Goal: Task Accomplishment & Management: Use online tool/utility

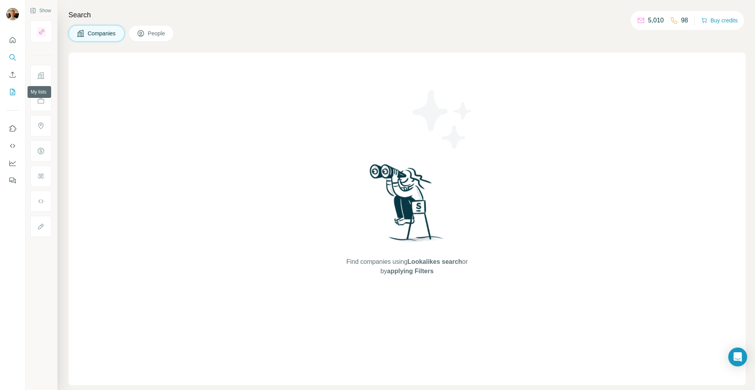
click at [14, 88] on icon "My lists" at bounding box center [13, 92] width 8 height 8
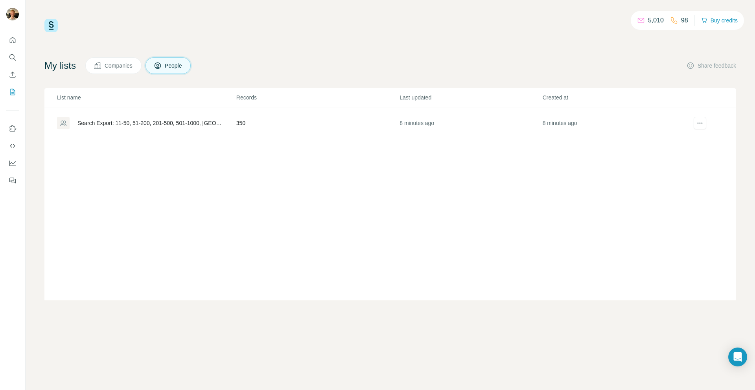
click at [344, 128] on td "350" at bounding box center [317, 123] width 163 height 32
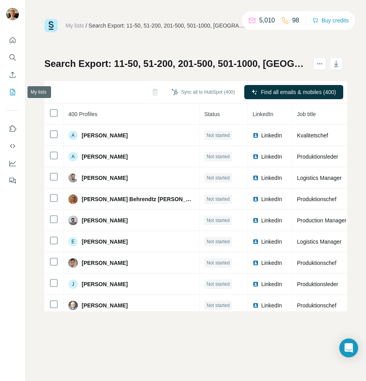
click at [12, 88] on icon "My lists" at bounding box center [13, 92] width 8 height 8
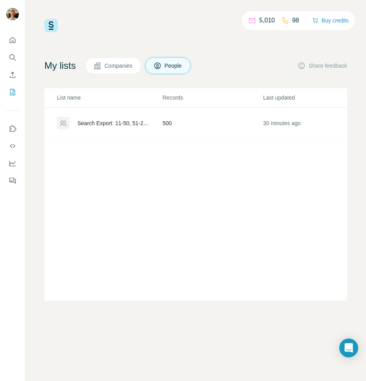
click at [289, 21] on div "98" at bounding box center [291, 20] width 18 height 9
click at [213, 123] on td "500" at bounding box center [212, 123] width 101 height 32
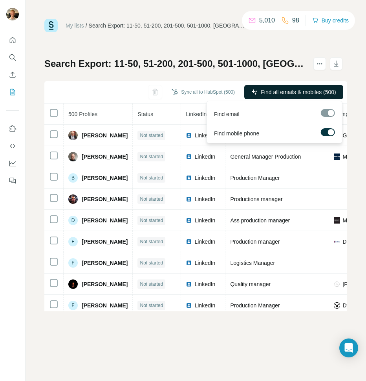
click at [289, 93] on span "Find all emails & mobiles (500)" at bounding box center [298, 92] width 75 height 8
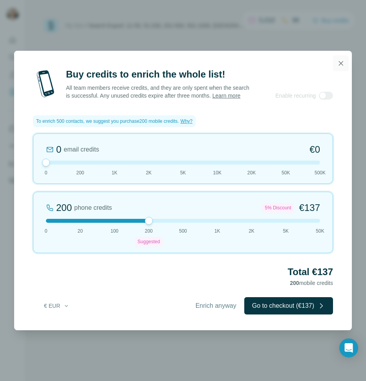
click at [340, 59] on icon "button" at bounding box center [341, 63] width 8 height 8
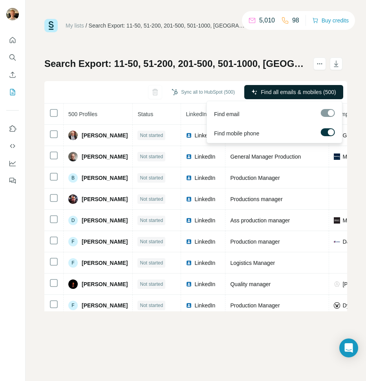
click at [219, 103] on div "Find email" at bounding box center [275, 112] width 132 height 19
click at [293, 20] on p "98" at bounding box center [296, 20] width 7 height 9
click at [299, 56] on div "My lists / Search Export: 11-50, 51-200, 201-500, 501-1000, [GEOGRAPHIC_DATA], …" at bounding box center [195, 165] width 303 height 292
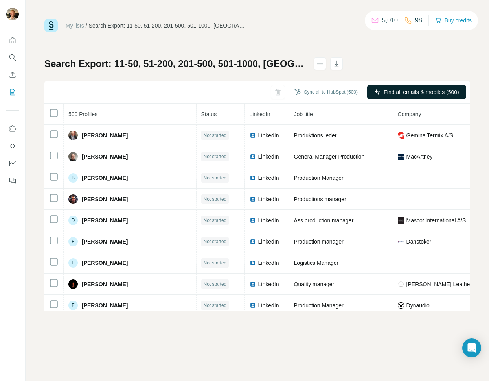
drag, startPoint x: 444, startPoint y: 57, endPoint x: 436, endPoint y: 57, distance: 7.1
click at [437, 57] on div "Search Export: 11-50, 51-200, 201-500, 501-1000, [GEOGRAPHIC_DATA], Energy Mana…" at bounding box center [257, 184] width 426 height 254
click at [79, 111] on span "500 Profiles" at bounding box center [82, 114] width 29 height 6
click at [81, 112] on span "500 Profiles" at bounding box center [82, 114] width 29 height 6
click at [413, 92] on span "Find all emails & mobiles (500)" at bounding box center [421, 92] width 75 height 8
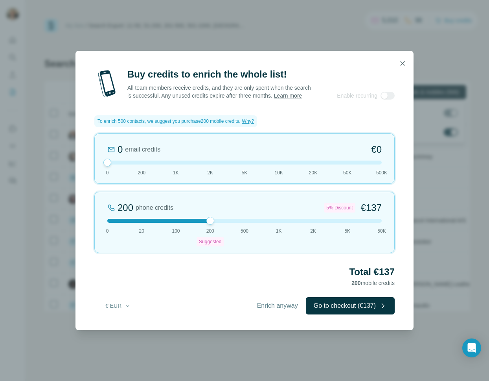
click at [265, 310] on span "Enrich anyway" at bounding box center [277, 305] width 41 height 9
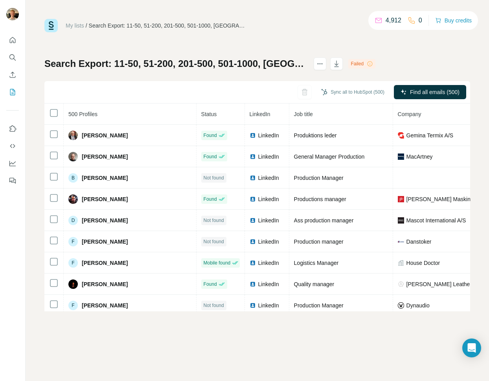
click at [376, 64] on div "Failed" at bounding box center [361, 63] width 27 height 9
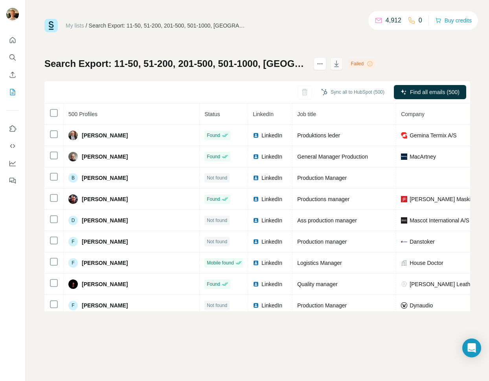
click at [341, 66] on icon "button" at bounding box center [337, 64] width 8 height 8
